Goal: Information Seeking & Learning: Check status

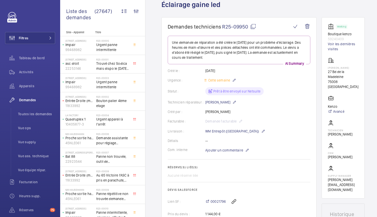
scroll to position [31, 0]
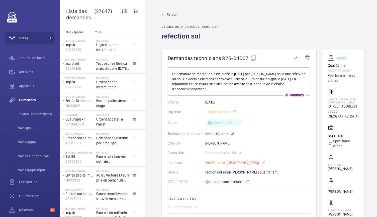
scroll to position [6, 0]
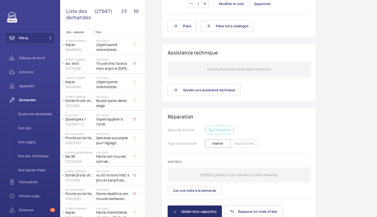
scroll to position [389, 0]
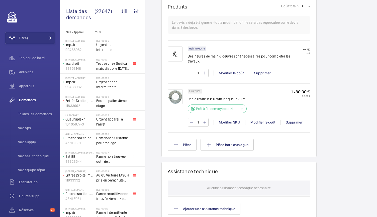
scroll to position [303, 0]
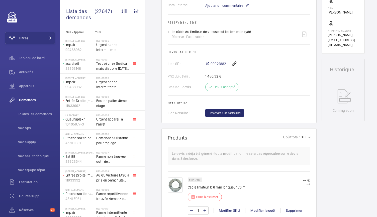
scroll to position [192, 0]
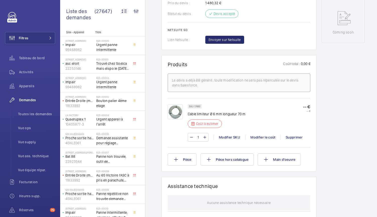
scroll to position [247, 0]
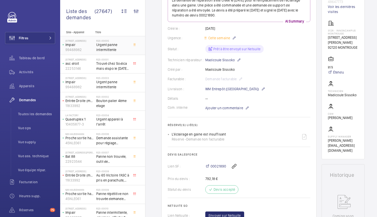
scroll to position [74, 0]
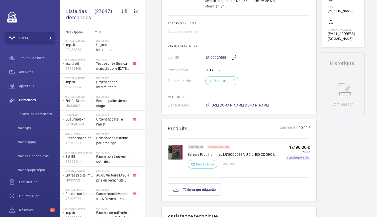
scroll to position [186, 0]
click at [223, 146] on p "Hors catalogue" at bounding box center [216, 147] width 16 height 2
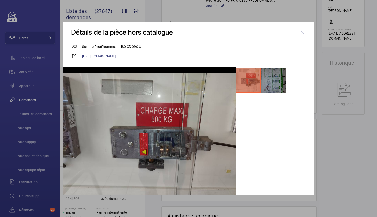
click at [270, 83] on li at bounding box center [273, 80] width 25 height 25
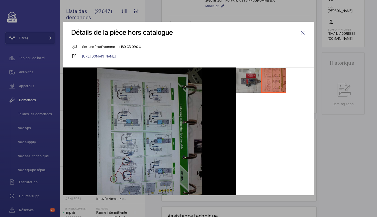
click at [238, 80] on li at bounding box center [248, 80] width 25 height 25
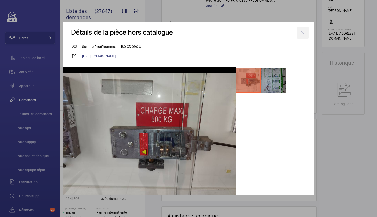
click at [300, 32] on wm-front-icon-button at bounding box center [302, 33] width 12 height 12
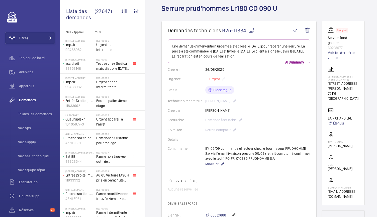
scroll to position [0, 0]
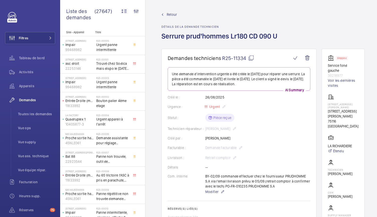
click at [248, 60] on mat-icon at bounding box center [251, 58] width 6 height 6
drag, startPoint x: 326, startPoint y: 64, endPoint x: 346, endPoint y: 74, distance: 23.1
click at [346, 74] on wm-front-card "Stopped Service fond gauche 30218977 Voir les dernières visites 77 Avenue Paul …" at bounding box center [342, 141] width 43 height 185
copy div "Service fond gauche 30218977"
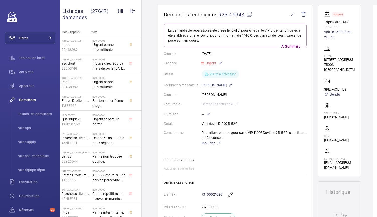
scroll to position [43, 0]
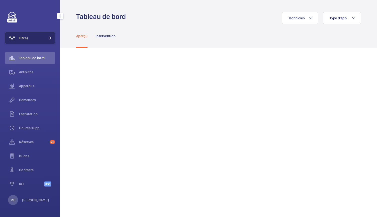
click at [31, 43] on button "Filtres" at bounding box center [30, 38] width 50 height 12
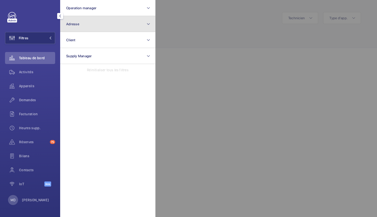
click at [88, 27] on button "Adresse" at bounding box center [107, 24] width 95 height 16
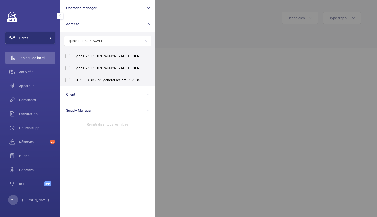
click at [69, 42] on input "general leclerc" at bounding box center [107, 41] width 87 height 11
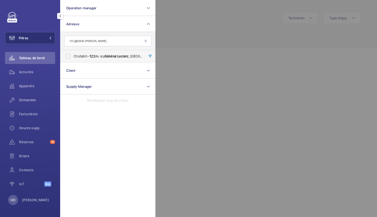
type input "122 général leclerc"
click at [67, 57] on label "Cristallin - 122 Av. du Général Leclerc , BOULOGNE-BILLANCOURT 92100" at bounding box center [103, 56] width 87 height 12
click at [67, 57] on input "Cristallin - 122 Av. du Général Leclerc , BOULOGNE-BILLANCOURT 92100" at bounding box center [68, 56] width 10 height 10
checkbox input "true"
click at [178, 35] on div at bounding box center [343, 108] width 377 height 217
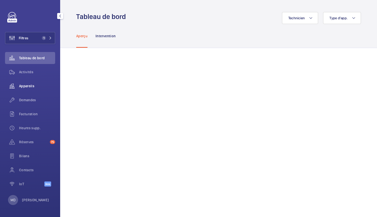
click at [33, 89] on div "Appareils" at bounding box center [30, 86] width 50 height 12
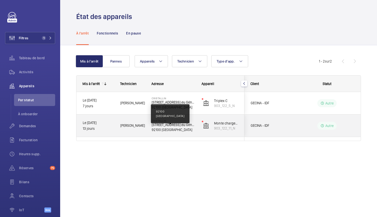
click at [173, 127] on p "92100 BOULOGNE-BILLANCOURT" at bounding box center [174, 129] width 44 height 5
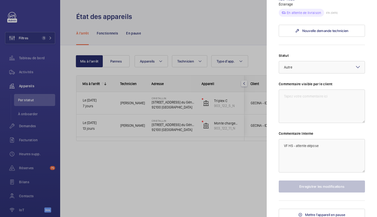
scroll to position [206, 0]
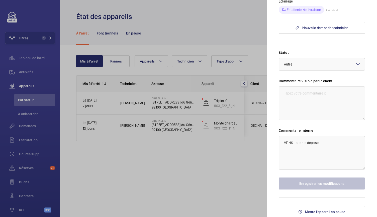
click at [156, 104] on div at bounding box center [188, 108] width 377 height 217
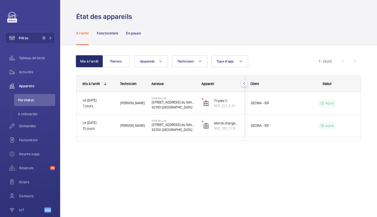
scroll to position [0, 0]
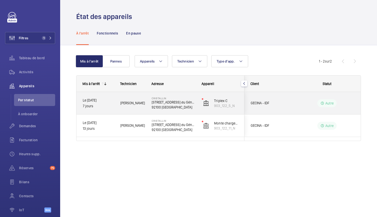
click at [156, 104] on p "122 Av. du Général Leclerc" at bounding box center [174, 102] width 44 height 5
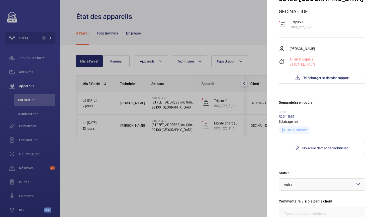
scroll to position [54, 0]
click at [214, 181] on div at bounding box center [188, 108] width 377 height 217
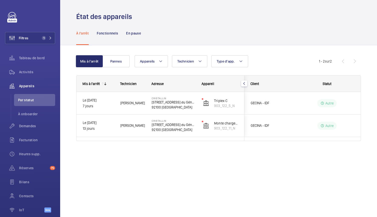
scroll to position [0, 0]
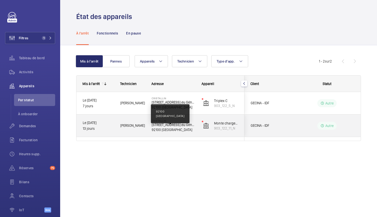
click at [167, 129] on p "92100 BOULOGNE-BILLANCOURT" at bounding box center [174, 129] width 44 height 5
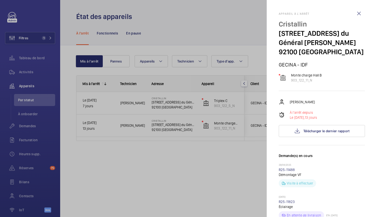
drag, startPoint x: 277, startPoint y: 22, endPoint x: 327, endPoint y: 53, distance: 58.8
click at [327, 53] on mat-sidenav "Appareil à l'arrêt Cristallin 122 Av. du Général Leclerc 92100 BOULOGNE-BILLANC…" at bounding box center [321, 108] width 110 height 217
copy div "Cristallin 122 Av. du Général Leclerc 92100 BOULOGNE-BILLANCOURT"
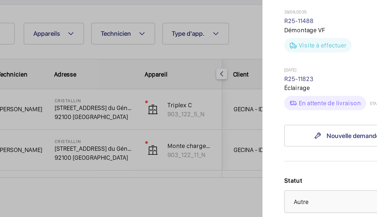
scroll to position [117, 0]
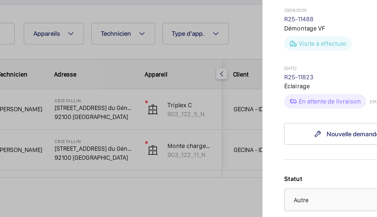
click at [196, 87] on div at bounding box center [188, 108] width 377 height 217
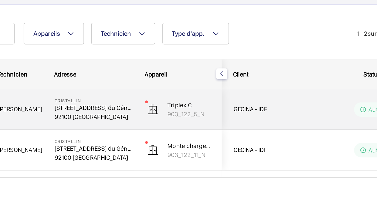
click at [175, 102] on p "122 Av. du Général Leclerc" at bounding box center [174, 102] width 44 height 5
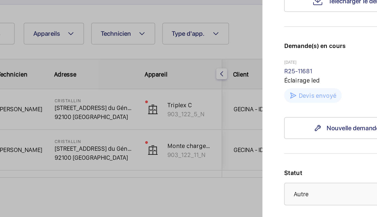
scroll to position [90, 0]
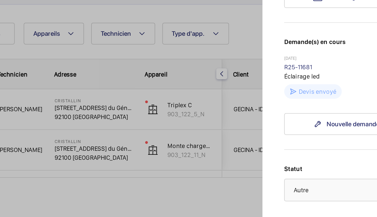
click at [186, 126] on div at bounding box center [188, 108] width 377 height 217
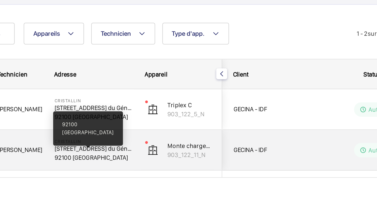
click at [170, 131] on p "92100 BOULOGNE-BILLANCOURT" at bounding box center [174, 129] width 44 height 5
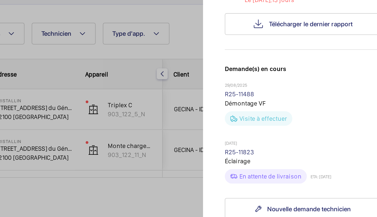
scroll to position [73, 0]
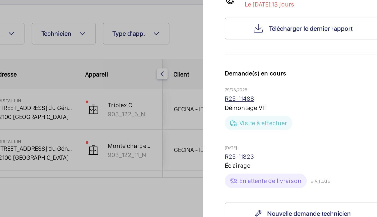
click at [282, 99] on link "R25-11488" at bounding box center [286, 97] width 16 height 4
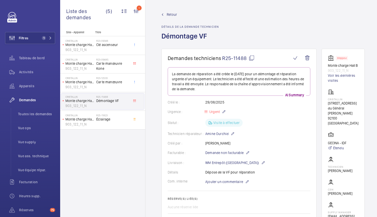
click at [249, 56] on mat-icon at bounding box center [251, 58] width 6 height 6
drag, startPoint x: 325, startPoint y: 65, endPoint x: 355, endPoint y: 70, distance: 29.9
click at [355, 70] on wm-front-card "Stopped Monte charge Hall B 903_122_11_N Voir les dernières visites Cristallin …" at bounding box center [342, 140] width 43 height 182
copy div "Monte charge Hall B 903_122_11_N"
click at [35, 175] on li "Vue équipe répar." at bounding box center [34, 170] width 41 height 12
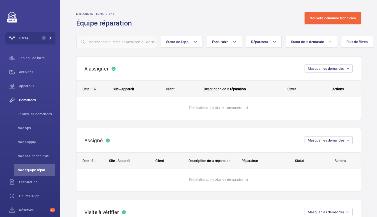
scroll to position [58, 0]
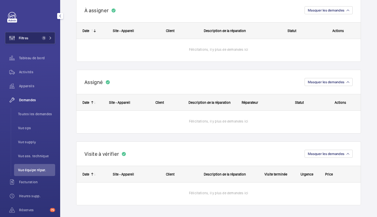
click at [46, 38] on span "1" at bounding box center [46, 38] width 12 height 4
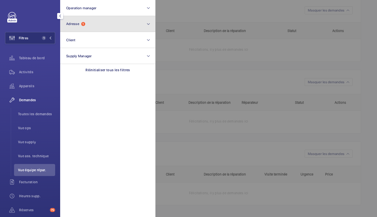
click at [85, 31] on button "Adresse 1" at bounding box center [107, 24] width 95 height 16
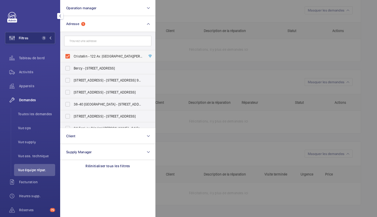
click at [67, 58] on label "Cristallin - 122 Av. du Général Leclerc, BOULOGNE-BILLANCOURT 92100" at bounding box center [103, 56] width 87 height 12
click at [67, 58] on input "Cristallin - 122 Av. du Général Leclerc, BOULOGNE-BILLANCOURT 92100" at bounding box center [68, 56] width 10 height 10
checkbox input "false"
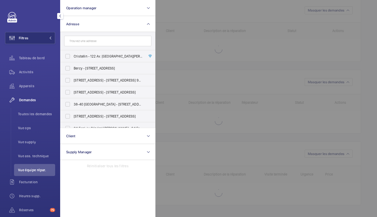
click at [179, 15] on div at bounding box center [343, 108] width 377 height 217
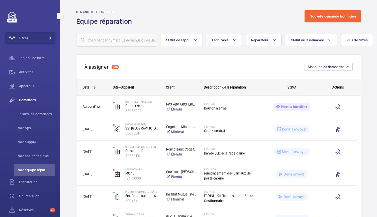
scroll to position [1, 0]
click at [194, 40] on mat-icon at bounding box center [195, 41] width 4 height 6
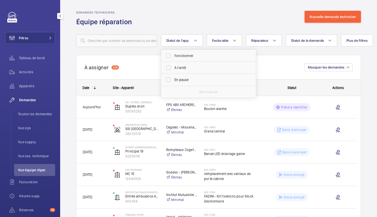
click at [187, 24] on div "Demandes techniciens Équipe réparation Nouvelle demande technicien" at bounding box center [218, 19] width 284 height 16
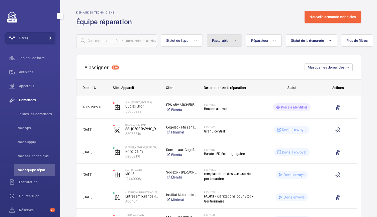
click at [232, 41] on mat-icon at bounding box center [234, 41] width 4 height 6
click at [229, 18] on div "Demandes techniciens Équipe réparation Nouvelle demande technicien" at bounding box center [218, 19] width 284 height 16
click at [300, 41] on span "Statut de la demande" at bounding box center [307, 41] width 33 height 4
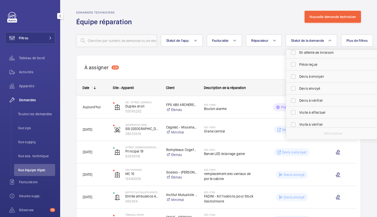
scroll to position [67, 0]
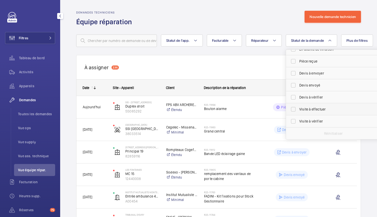
click at [306, 107] on span "Visite à effectuer" at bounding box center [333, 109] width 69 height 5
click at [298, 107] on input "Visite à effectuer" at bounding box center [293, 109] width 10 height 10
checkbox input "true"
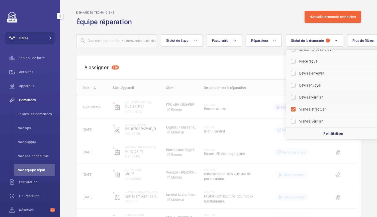
click at [306, 96] on span "Devis à vérifier" at bounding box center [333, 97] width 69 height 5
click at [298, 96] on input "Devis à vérifier" at bounding box center [293, 97] width 10 height 10
checkbox input "true"
click at [257, 12] on div "Demandes techniciens Équipe réparation Nouvelle demande technicien" at bounding box center [218, 19] width 284 height 16
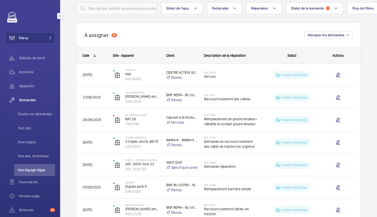
scroll to position [35, 0]
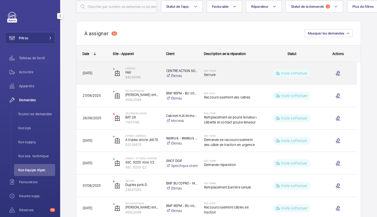
click at [210, 74] on span "Serrure" at bounding box center [231, 74] width 54 height 5
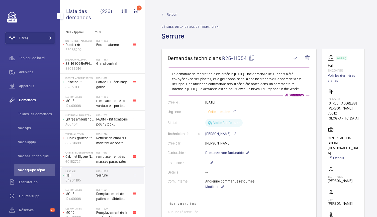
click at [165, 14] on link "Retour" at bounding box center [189, 14] width 57 height 5
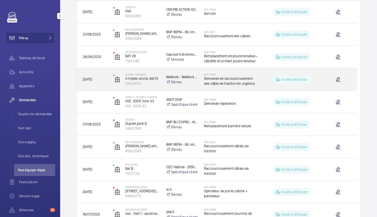
scroll to position [96, 0]
click at [218, 84] on span "Demande de raccourcissement des câble de traction en urgence" at bounding box center [231, 81] width 54 height 10
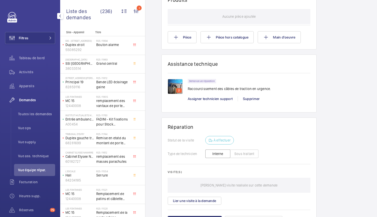
scroll to position [342, 0]
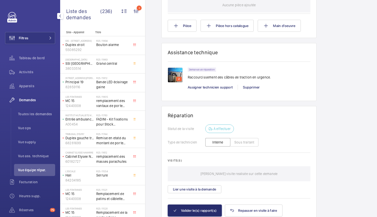
click at [172, 74] on img at bounding box center [175, 75] width 15 height 15
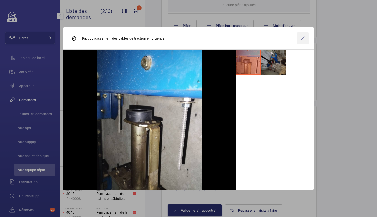
click at [304, 41] on wm-front-icon-button at bounding box center [302, 39] width 12 height 12
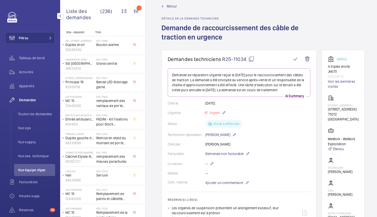
scroll to position [25, 0]
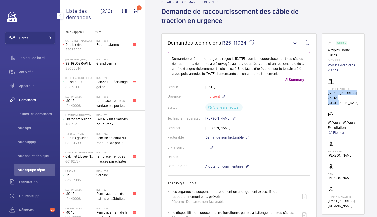
drag, startPoint x: 326, startPoint y: 96, endPoint x: 347, endPoint y: 112, distance: 26.0
click at [347, 112] on wm-front-card "Working A triplex droite Jk670 52538873 Voir les dernières visites 8 Rue des Pi…" at bounding box center [342, 125] width 43 height 182
copy div "8 Rue des Pirogues de Bercy, 75012 PARIS 75012 PARIS"
drag, startPoint x: 202, startPoint y: 12, endPoint x: 229, endPoint y: 23, distance: 29.6
click at [229, 23] on h1 "Demande de raccourcissement des câble de traction en urgence" at bounding box center [239, 20] width 157 height 27
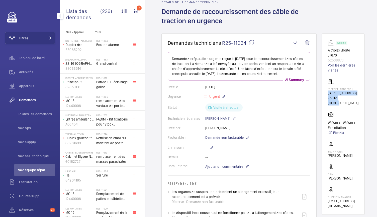
copy h1 "raccourcissement des câble de traction en urgence"
click at [250, 45] on mat-icon at bounding box center [251, 43] width 6 height 6
copy h1 "raccourcissement des câble de traction en urgence"
drag, startPoint x: 326, startPoint y: 51, endPoint x: 346, endPoint y: 59, distance: 21.6
click at [346, 59] on wm-front-card "Working A triplex droite Jk670 52538873 Voir les dernières visites 8 Rue des Pi…" at bounding box center [342, 125] width 43 height 182
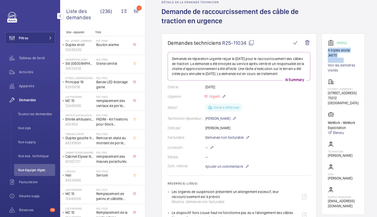
copy div "A triplex droite Jk670 52538873"
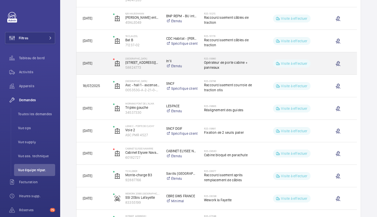
scroll to position [230, 0]
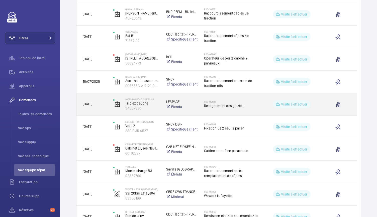
click at [221, 104] on span "Réalignement des guides" at bounding box center [231, 105] width 54 height 5
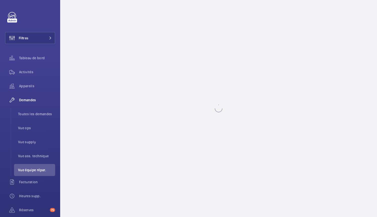
click at [221, 104] on wm-front-async-data-loader at bounding box center [218, 108] width 317 height 217
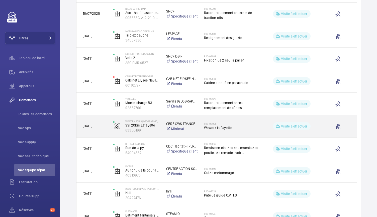
scroll to position [298, 0]
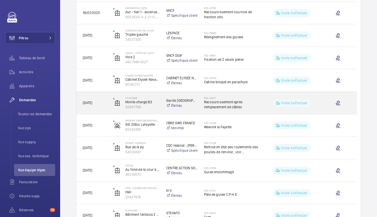
click at [225, 104] on span "Raccourcissement après remplacement de câbles" at bounding box center [231, 105] width 54 height 10
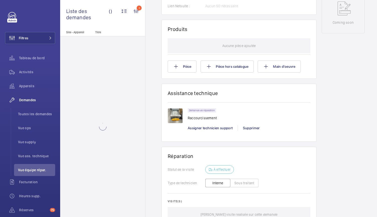
scroll to position [336, 0]
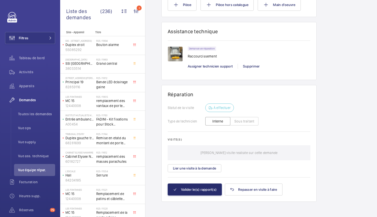
scroll to position [4, 0]
click at [175, 51] on img at bounding box center [175, 54] width 15 height 15
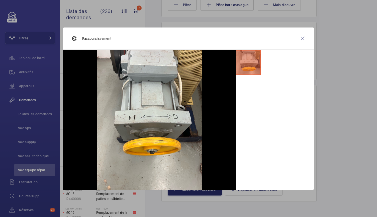
click at [248, 67] on li at bounding box center [248, 62] width 25 height 25
click at [303, 37] on wm-front-icon-button at bounding box center [302, 39] width 12 height 12
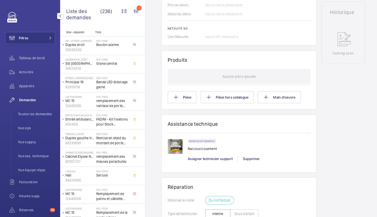
scroll to position [41, 0]
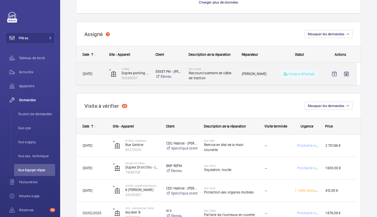
scroll to position [502, 0]
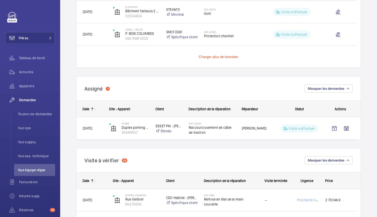
click at [210, 58] on span "Charger plus de données" at bounding box center [218, 57] width 39 height 4
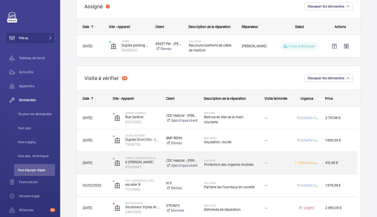
scroll to position [1063, 0]
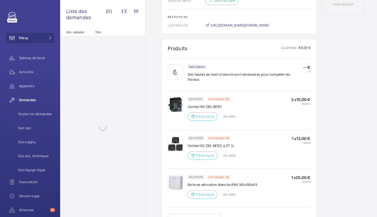
scroll to position [281, 0]
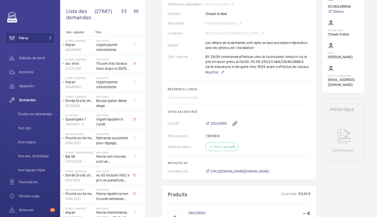
scroll to position [14, 0]
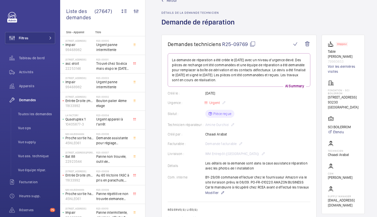
click at [252, 44] on mat-icon at bounding box center [252, 44] width 6 height 6
drag, startPoint x: 330, startPoint y: 53, endPoint x: 346, endPoint y: 61, distance: 17.4
click at [346, 61] on div "Stopped Table élévatrice carrel 79960653 Voir les dernières visites" at bounding box center [343, 57] width 31 height 33
copy div "Table élévatrice carrel 79960653"
